Goal: Find specific page/section: Find specific page/section

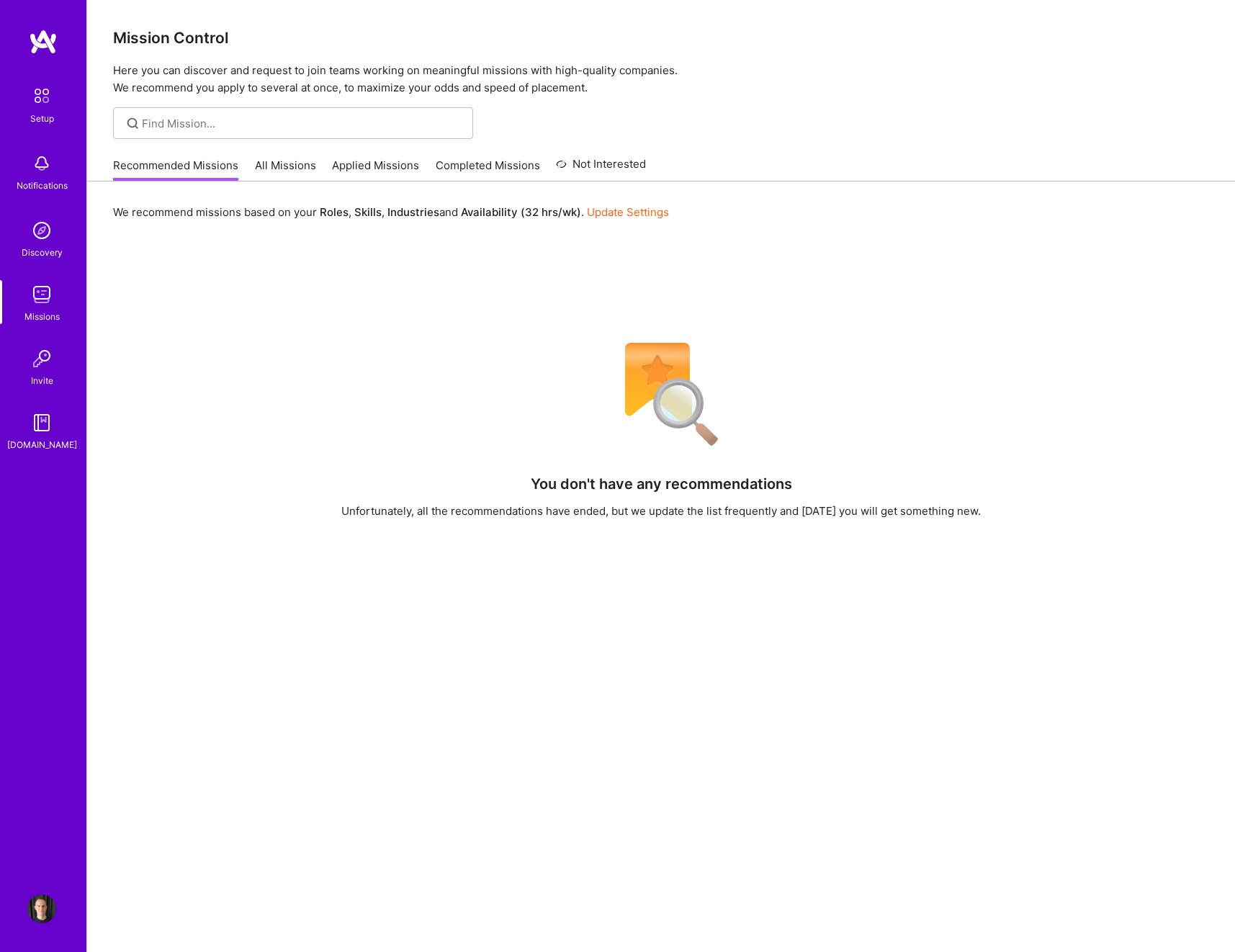
click at [44, 176] on img at bounding box center [42, 164] width 29 height 29
click at [36, 175] on div "Setup Notifications Discovery Missions Invite [DOMAIN_NAME]" at bounding box center [43, 267] width 87 height 371
click at [368, 173] on link "Applied Missions" at bounding box center [376, 169] width 87 height 24
